Goal: Task Accomplishment & Management: Manage account settings

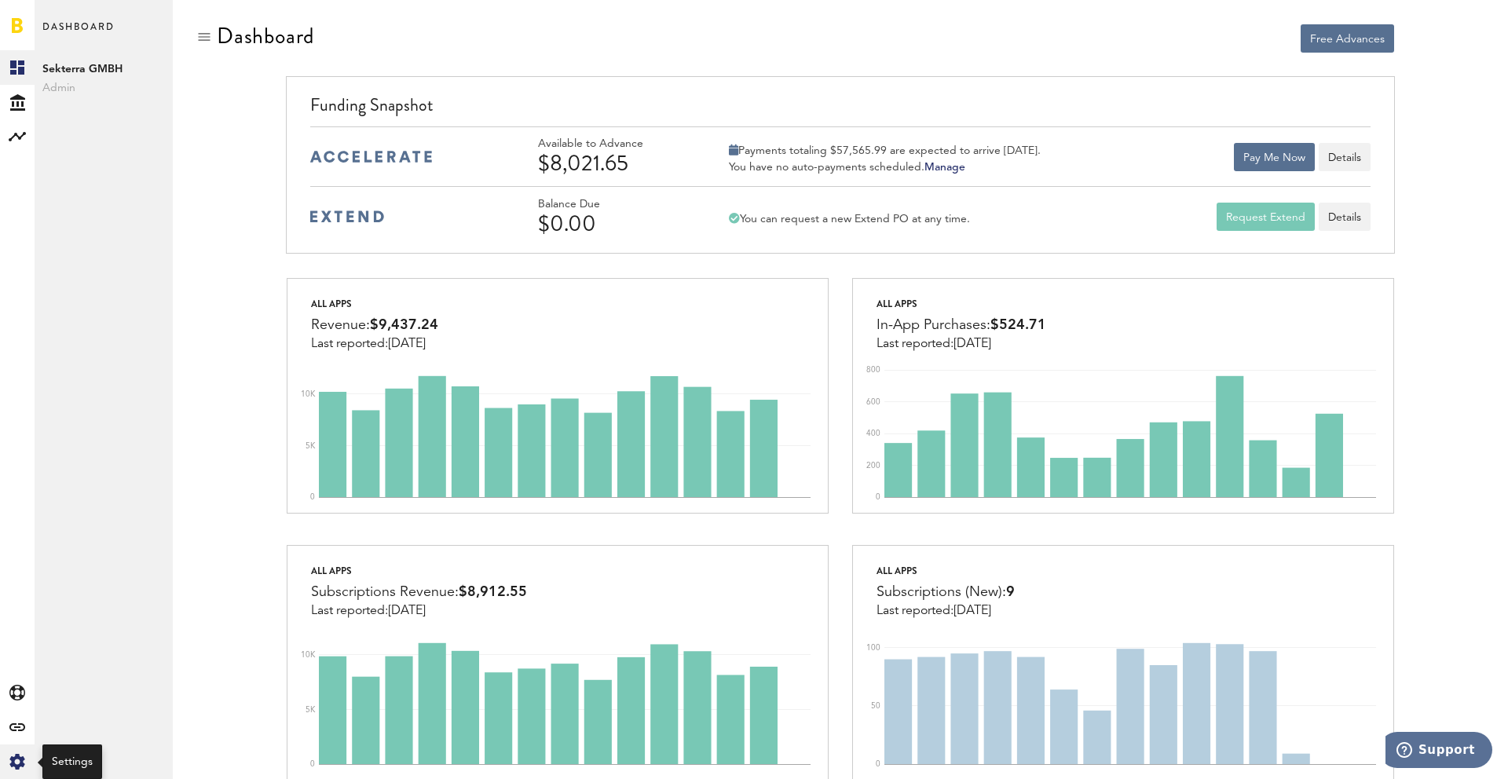
click at [4, 762] on div "Created with Sketch." at bounding box center [17, 762] width 35 height 35
click at [79, 240] on div "Log Out" at bounding box center [104, 237] width 138 height 28
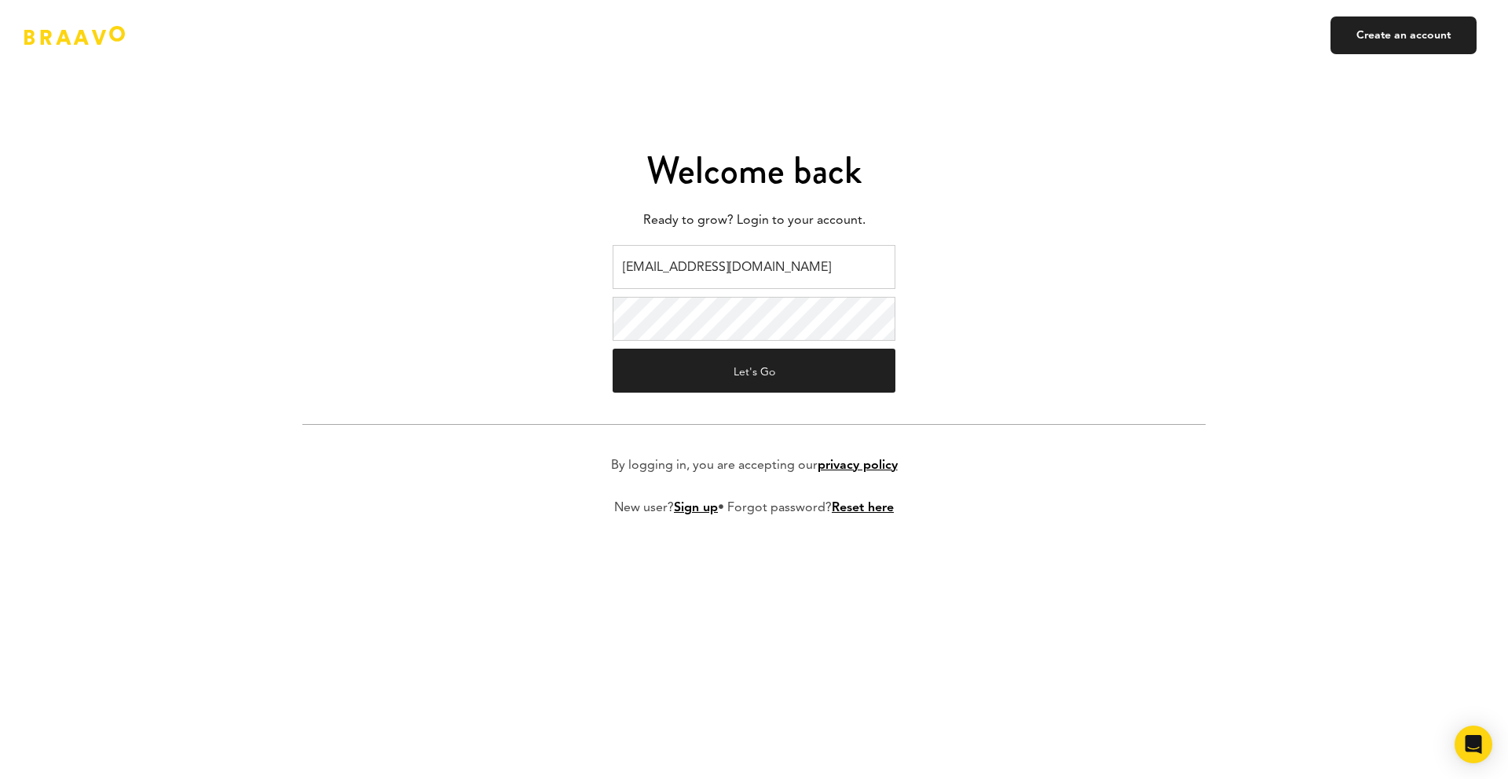
click at [683, 271] on input "[EMAIL_ADDRESS][DOMAIN_NAME]" at bounding box center [754, 267] width 283 height 44
type input "[EMAIL_ADDRESS][DOMAIN_NAME]"
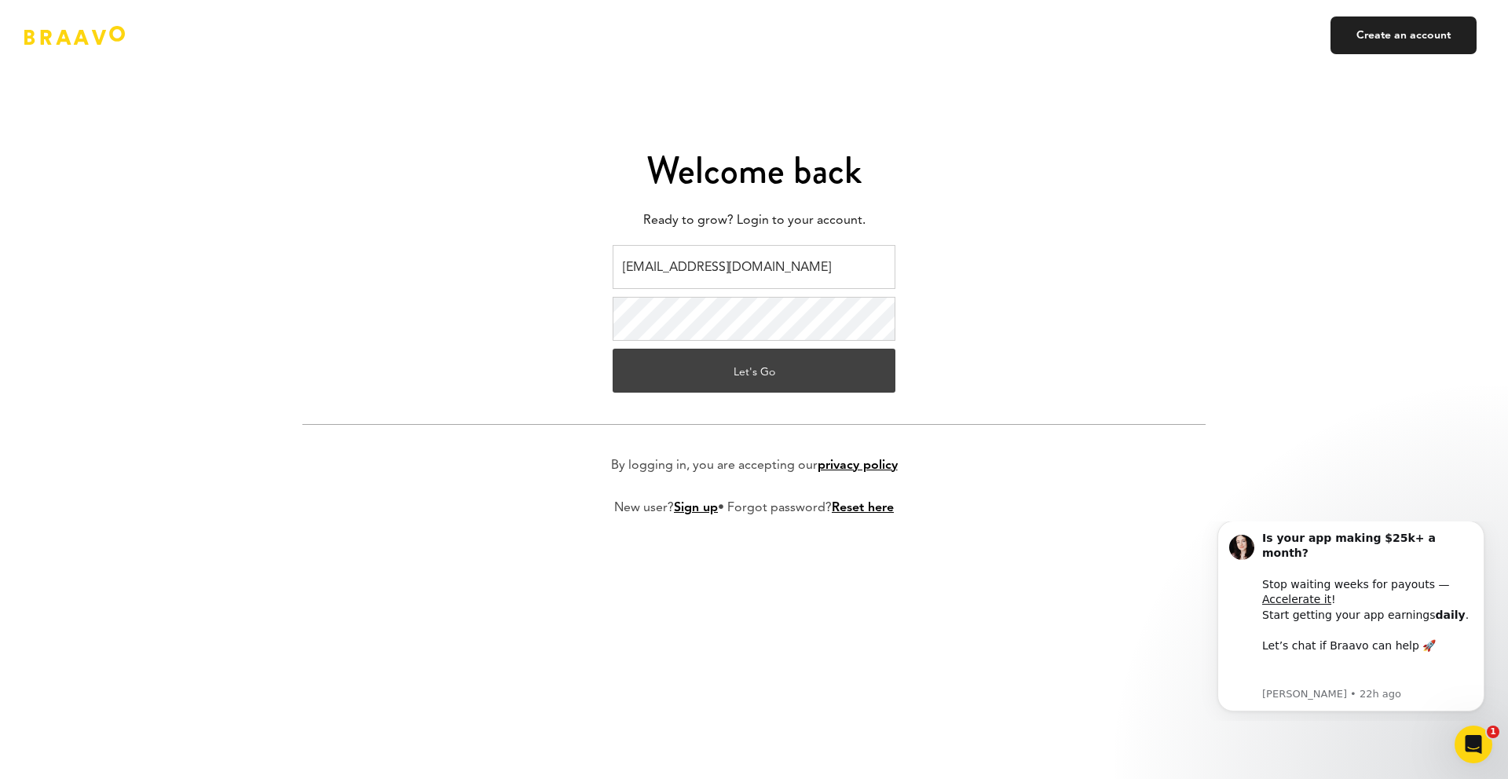
click at [722, 373] on button "Let's Go" at bounding box center [754, 371] width 283 height 44
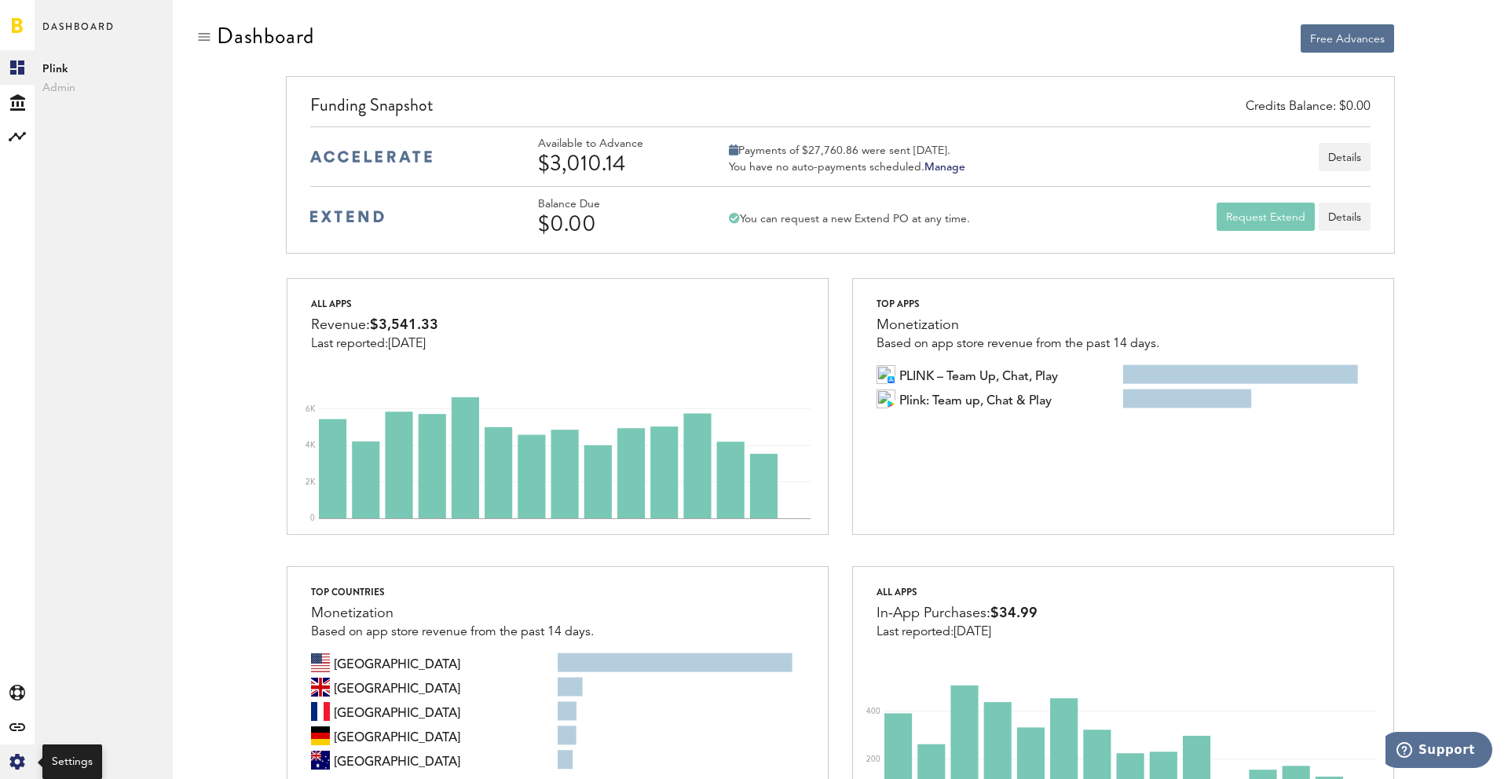
click at [27, 756] on div "Created with Sketch." at bounding box center [17, 762] width 35 height 35
click at [36, 248] on div "Log Out" at bounding box center [104, 237] width 138 height 28
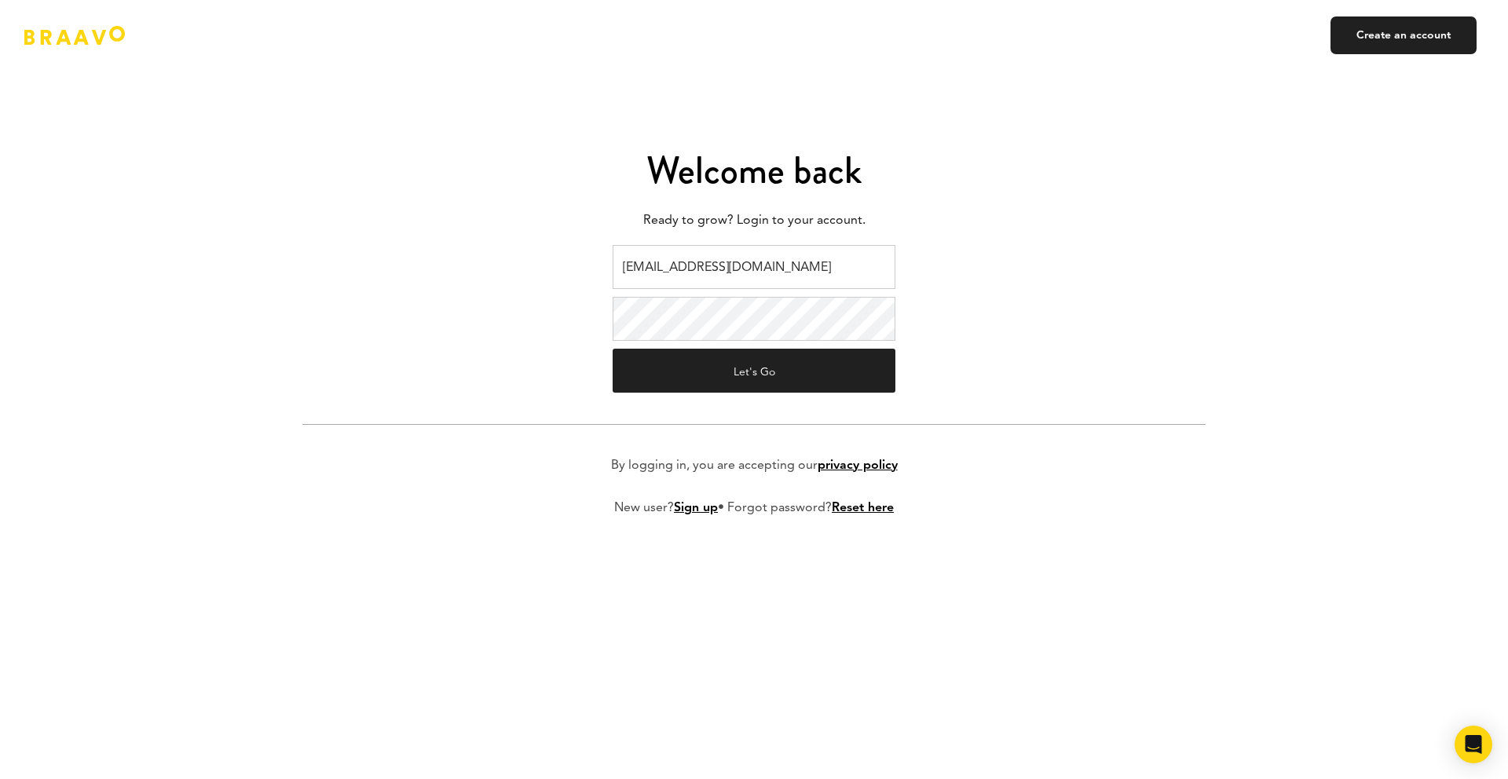
click at [766, 246] on input "[EMAIL_ADDRESS][DOMAIN_NAME]" at bounding box center [754, 267] width 283 height 44
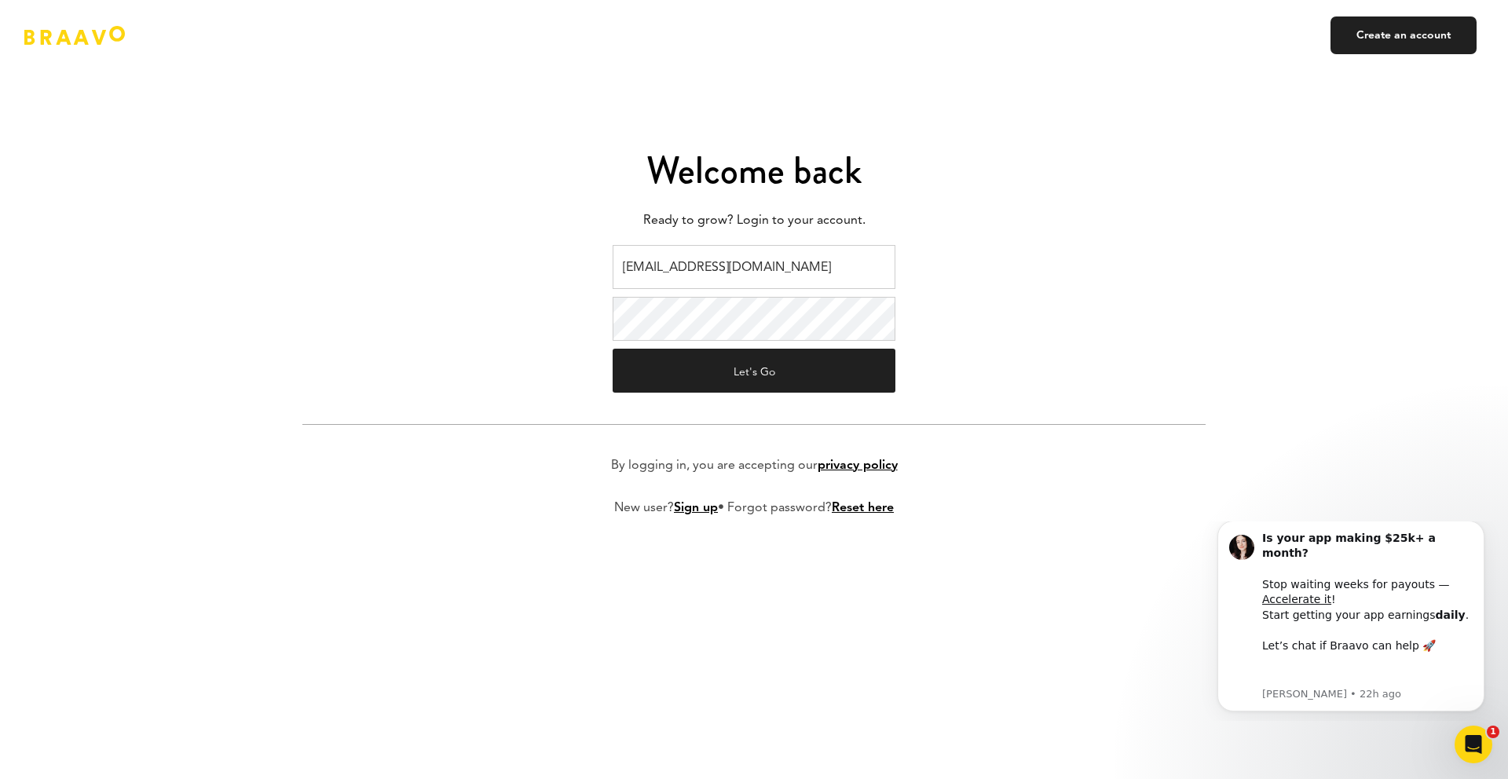
type input "v.kistruga@plink.tech"
click at [745, 371] on button "Let's Go" at bounding box center [754, 371] width 283 height 44
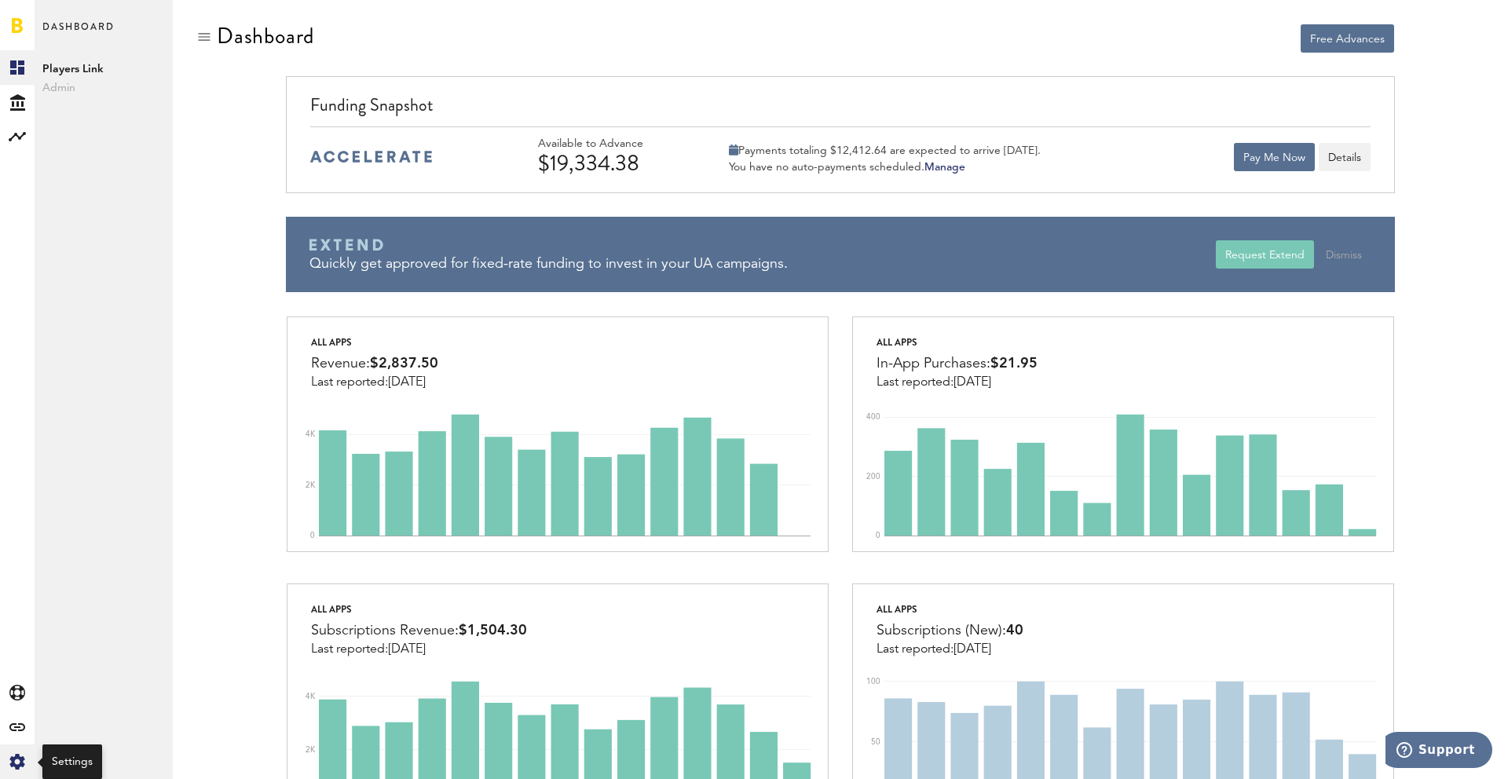
click at [19, 754] on icon "Created with Sketch." at bounding box center [17, 762] width 16 height 16
click at [64, 233] on div "Log Out" at bounding box center [104, 237] width 138 height 28
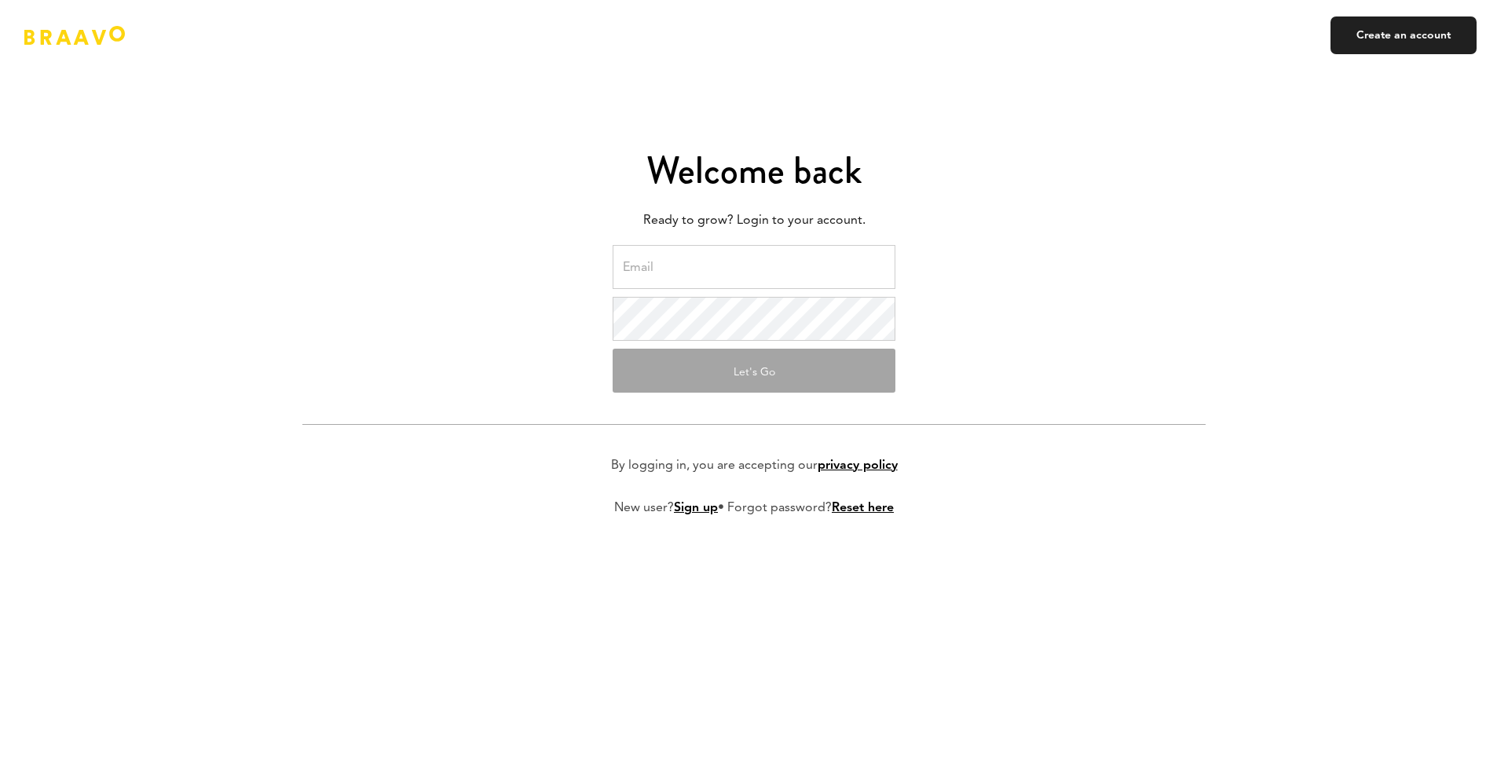
type input "[EMAIL_ADDRESS][DOMAIN_NAME]"
